Goal: Task Accomplishment & Management: Manage account settings

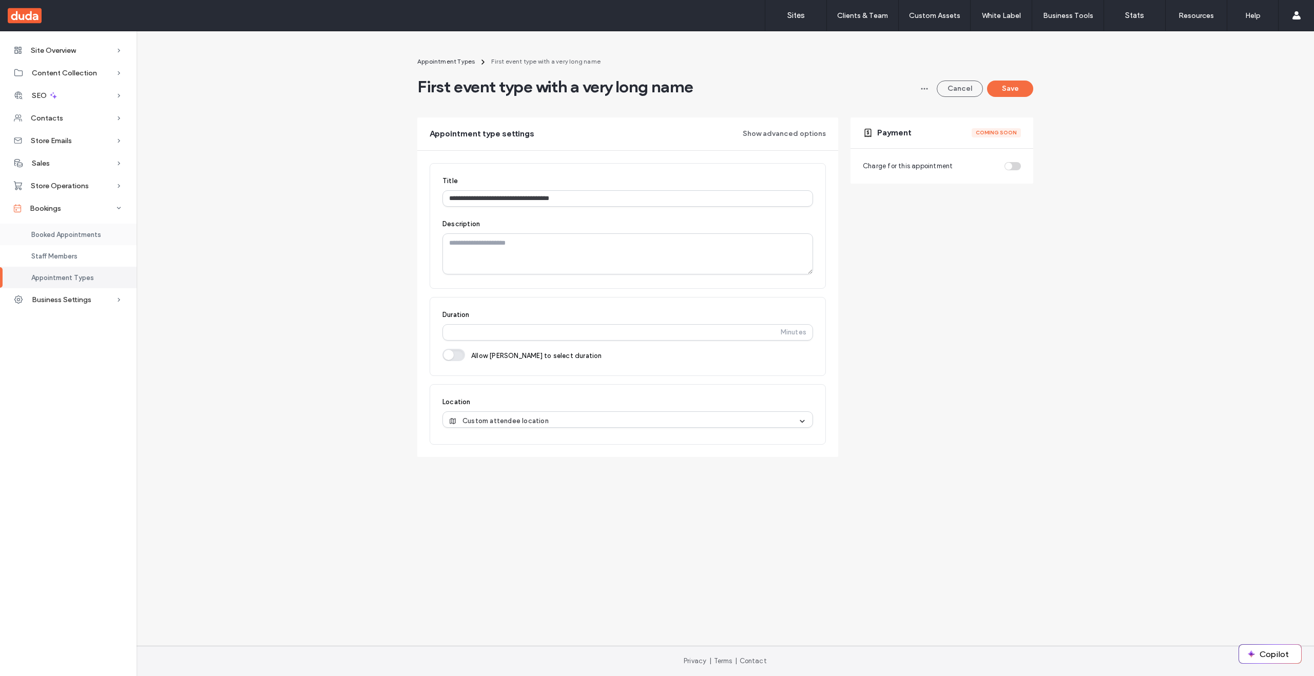
click at [57, 229] on div "Booked Appointments" at bounding box center [68, 235] width 137 height 22
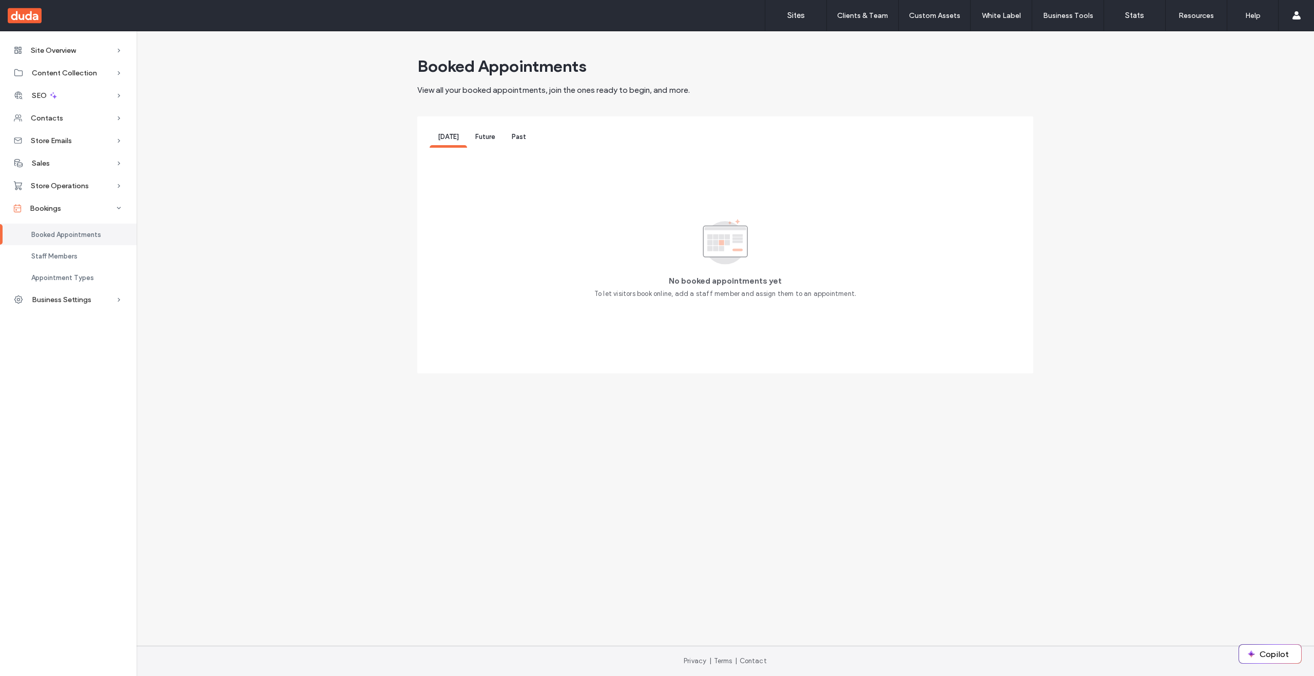
click at [518, 137] on span "Past" at bounding box center [519, 137] width 14 height 8
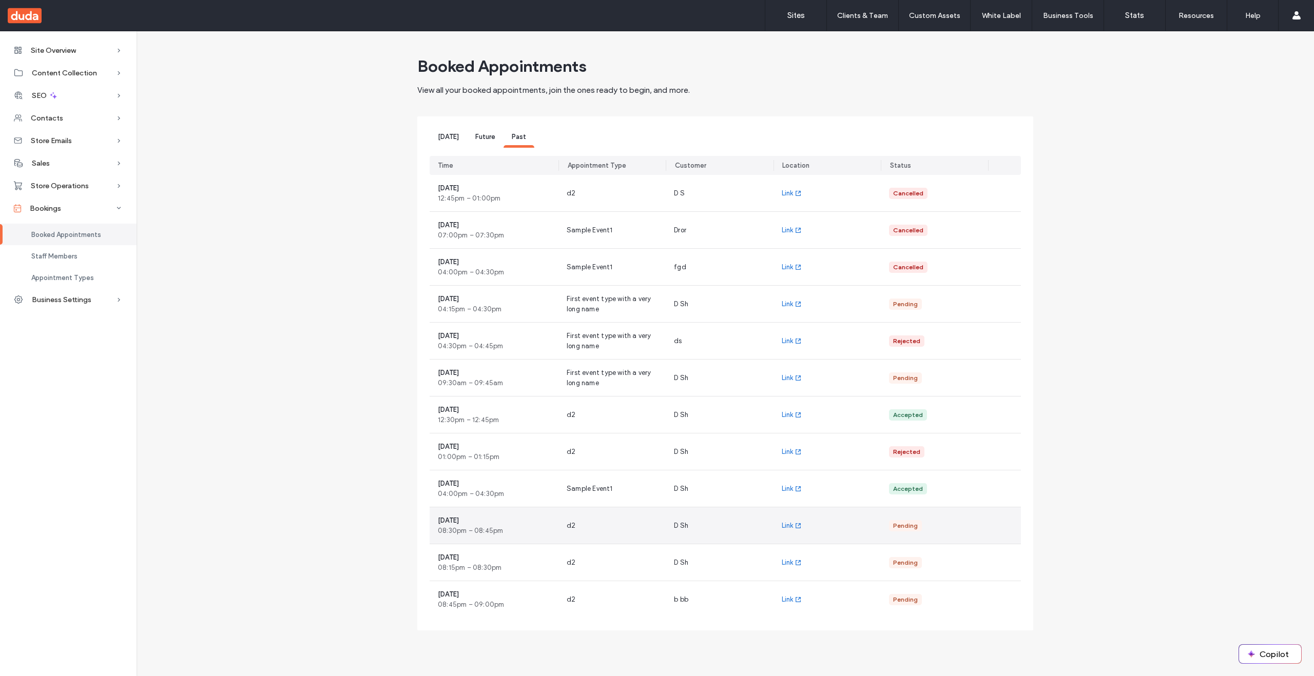
click at [902, 526] on div "Pending" at bounding box center [905, 525] width 25 height 9
drag, startPoint x: 1001, startPoint y: 526, endPoint x: 985, endPoint y: 465, distance: 62.1
click at [1001, 525] on div at bounding box center [1004, 526] width 33 height 37
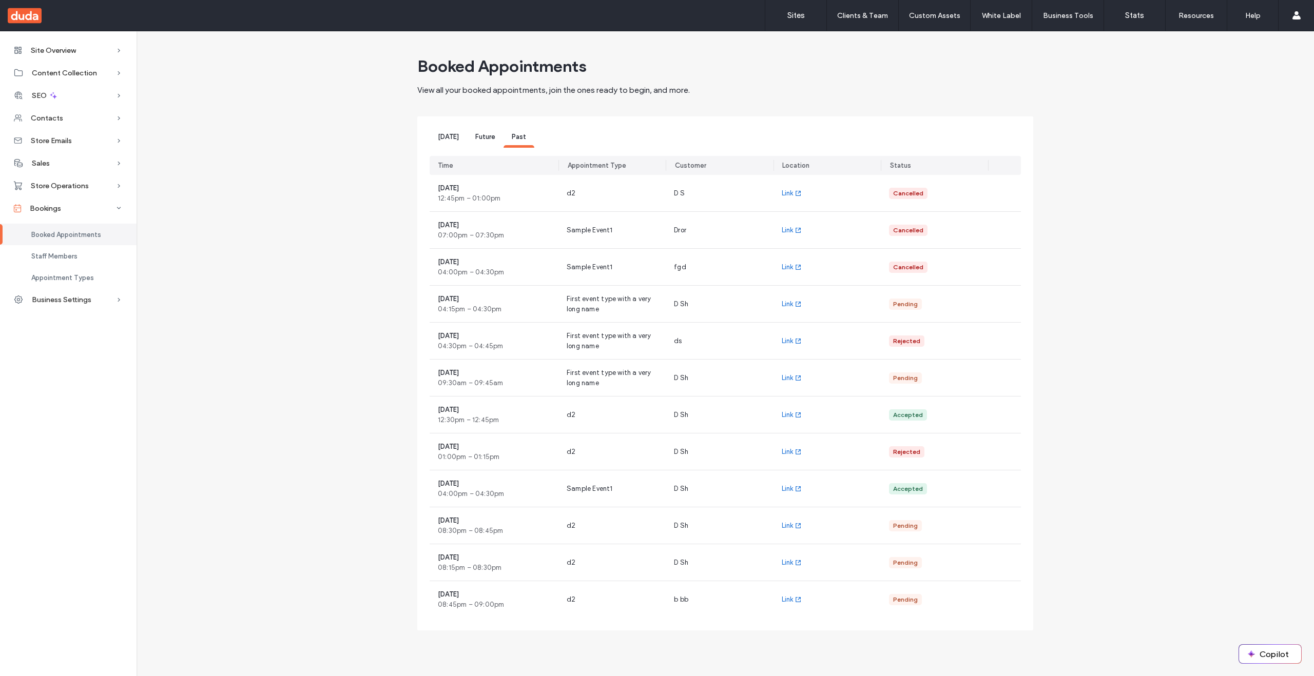
click at [482, 140] on span "Future" at bounding box center [485, 137] width 20 height 8
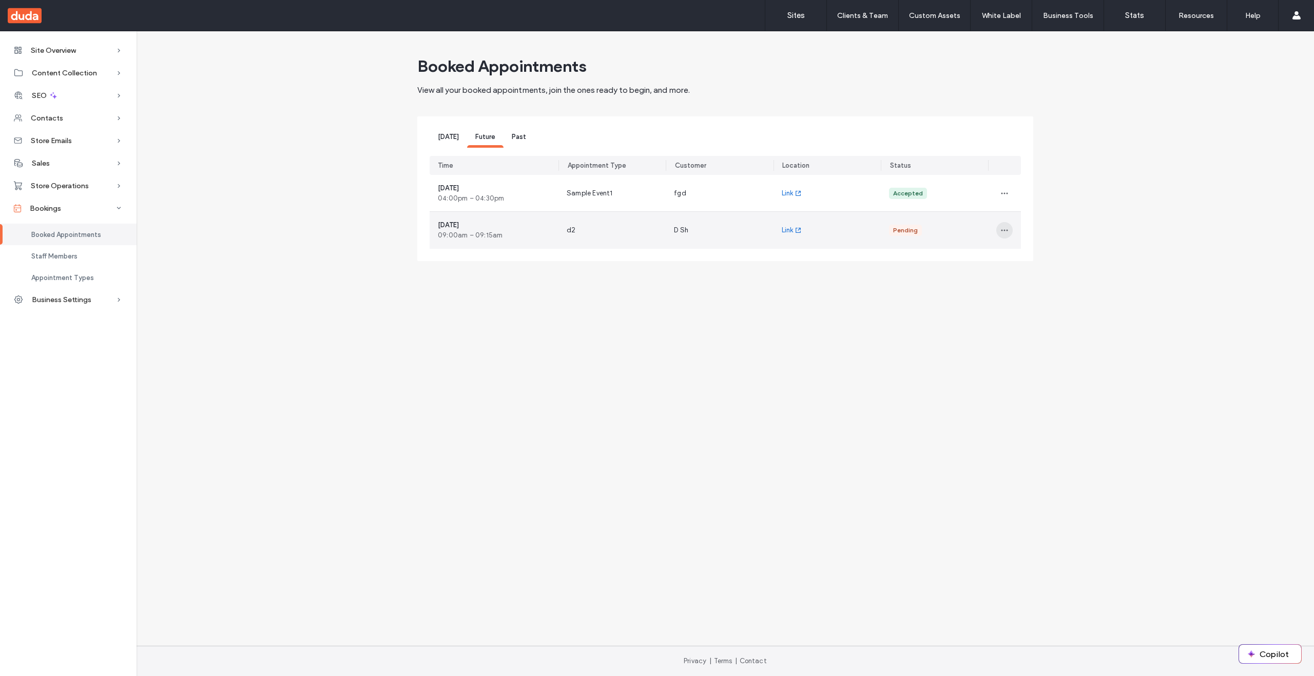
click at [1008, 226] on icon "button" at bounding box center [1004, 230] width 8 height 8
click at [1031, 279] on span "Decline" at bounding box center [1028, 276] width 23 height 10
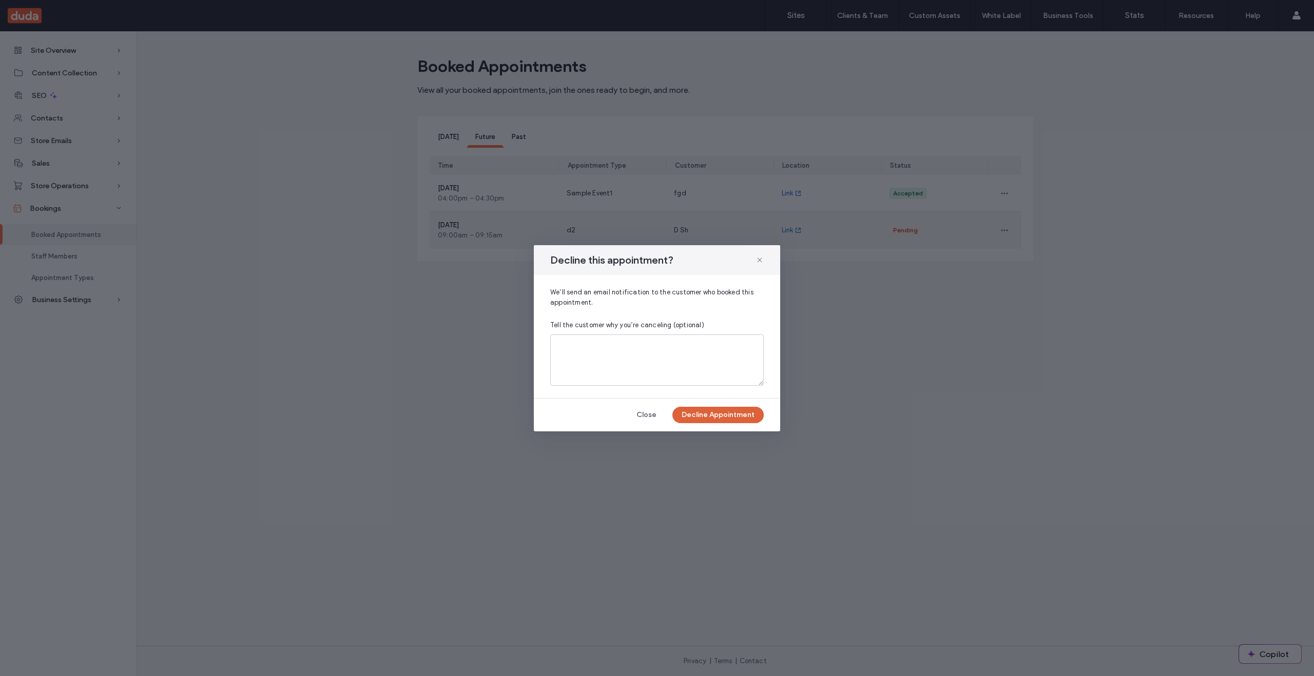
click at [724, 418] on button "Decline Appointment" at bounding box center [717, 415] width 91 height 16
